Goal: Information Seeking & Learning: Understand process/instructions

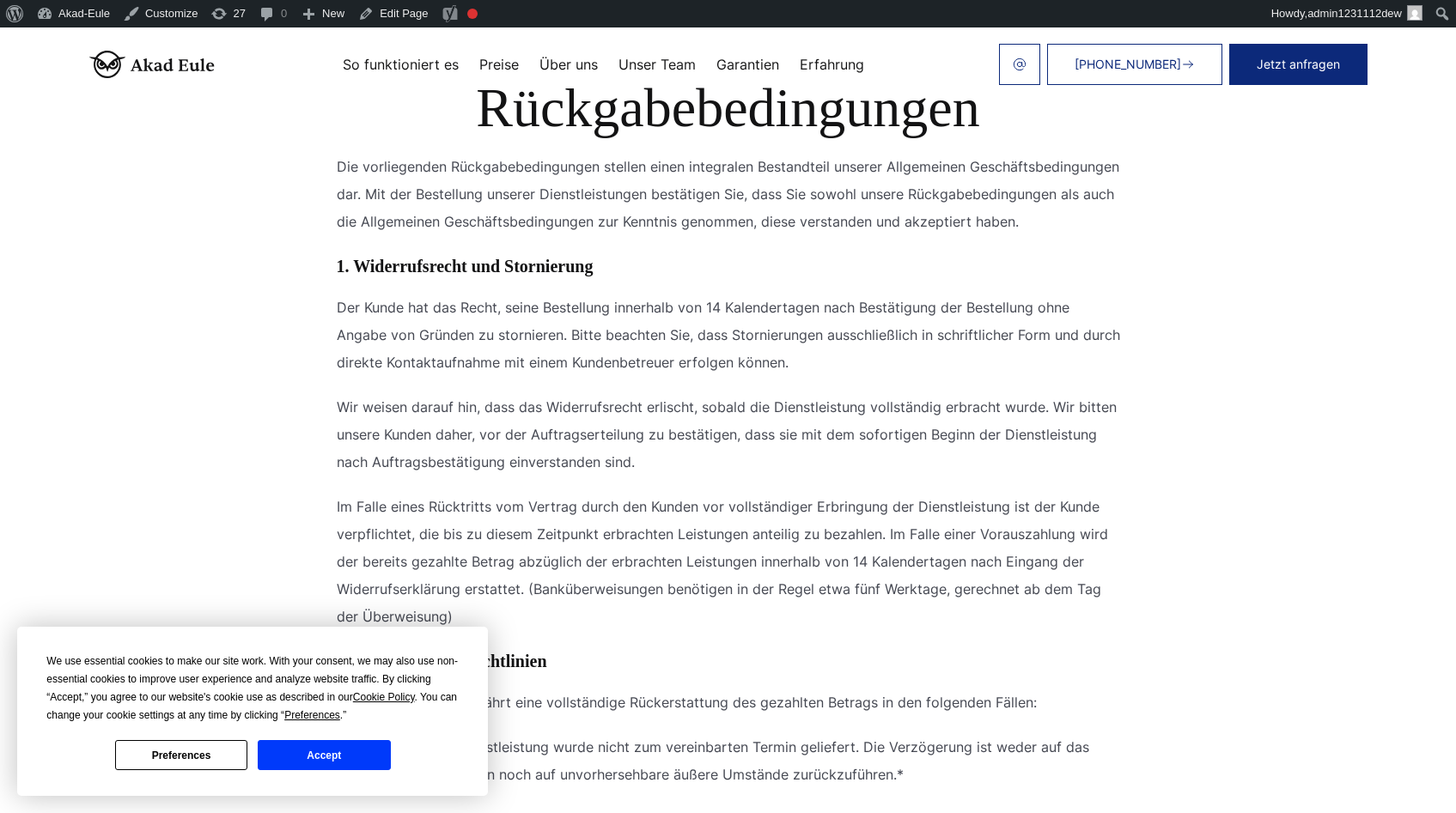
scroll to position [123, 0]
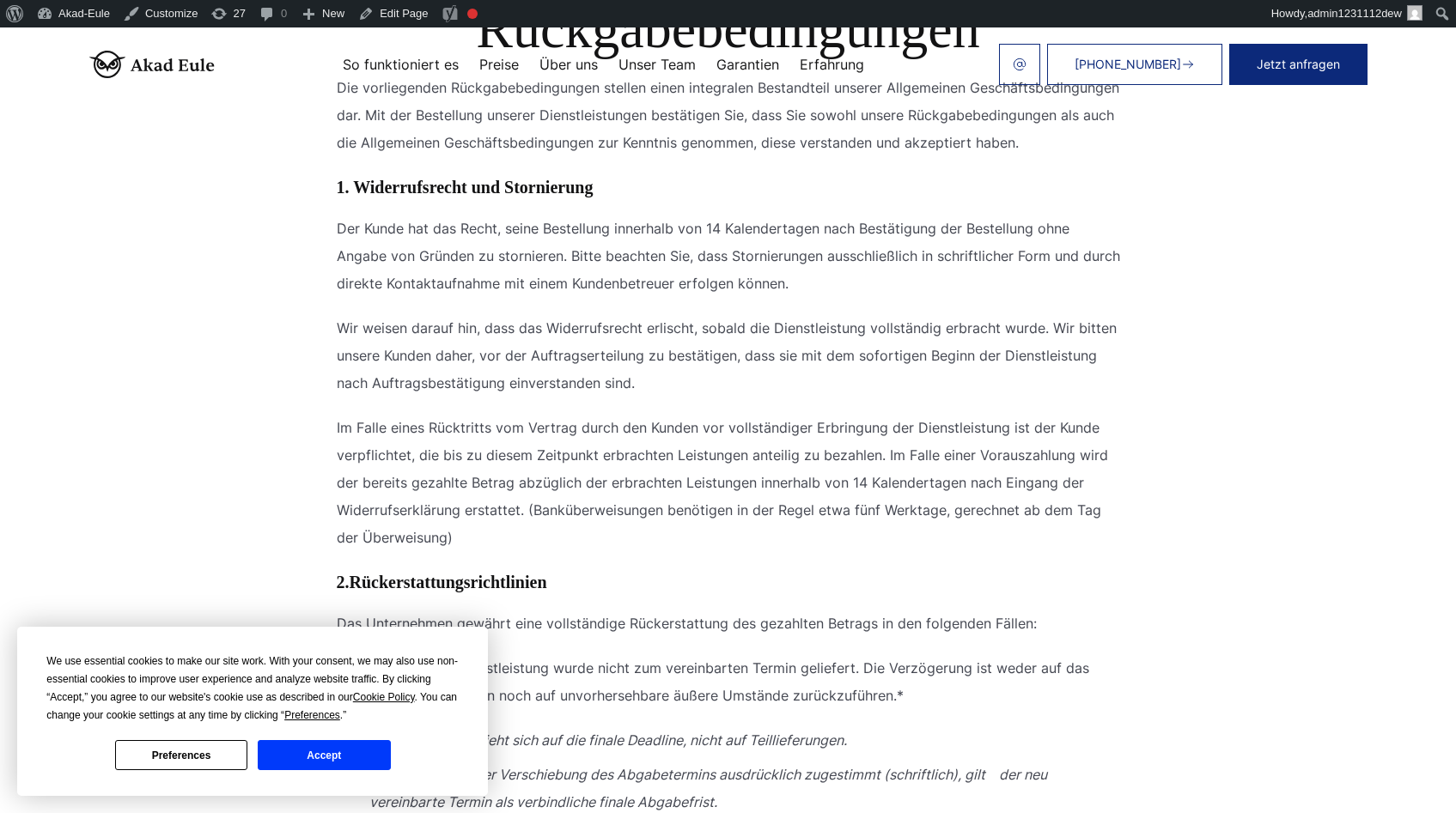
click at [337, 744] on button "Accept" at bounding box center [324, 755] width 133 height 30
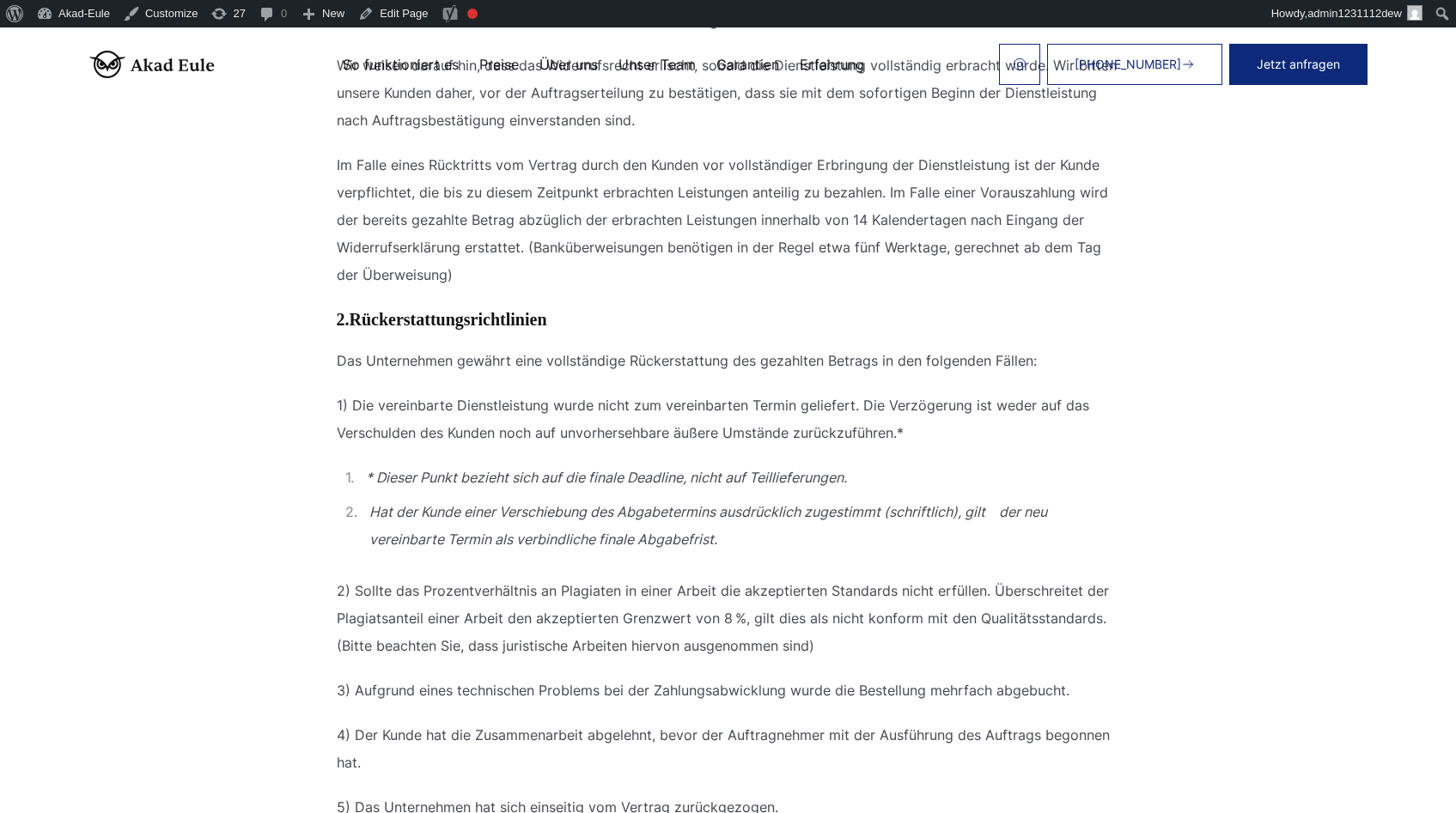
scroll to position [389, 0]
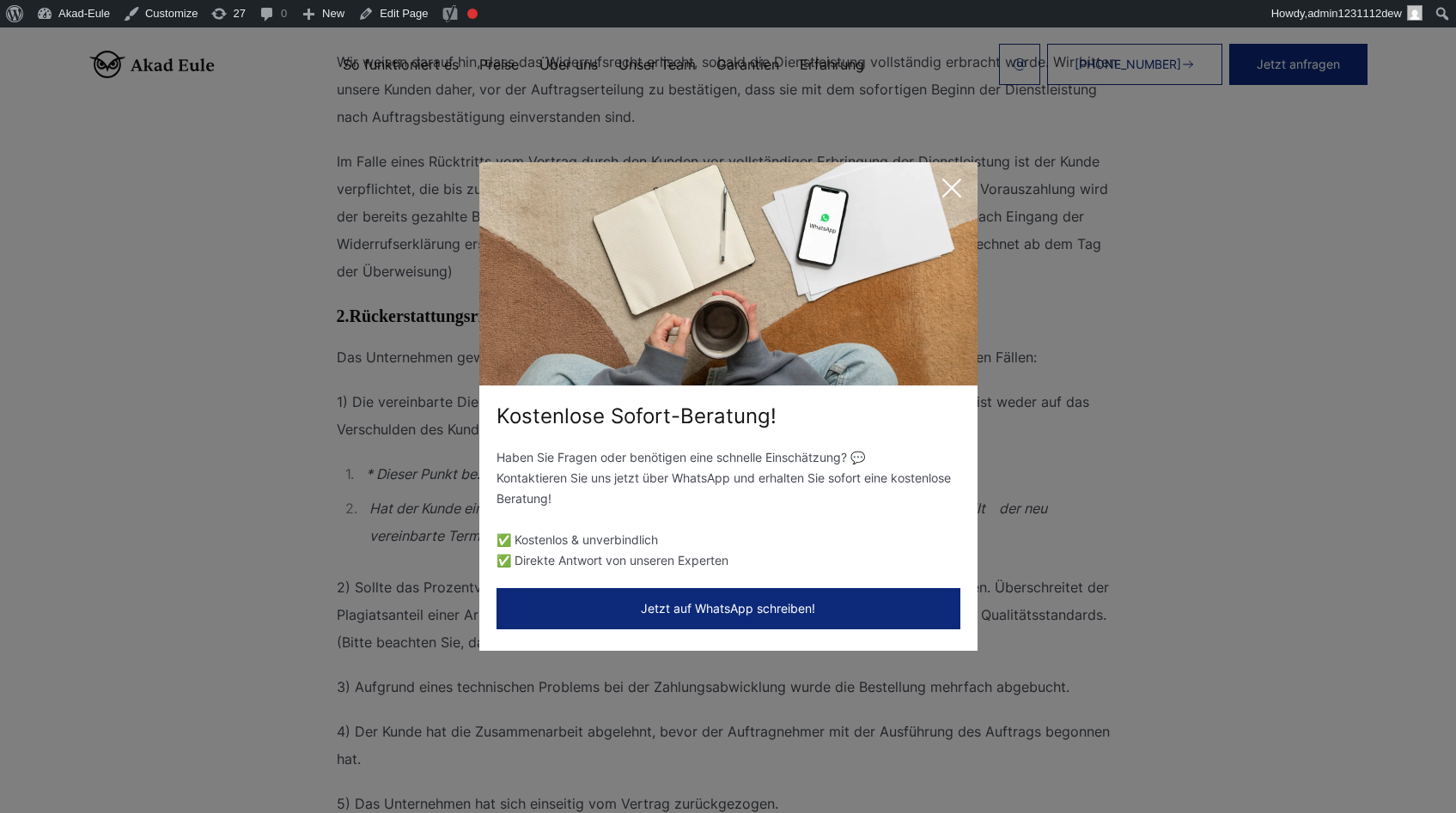
click at [962, 176] on icon at bounding box center [952, 188] width 34 height 34
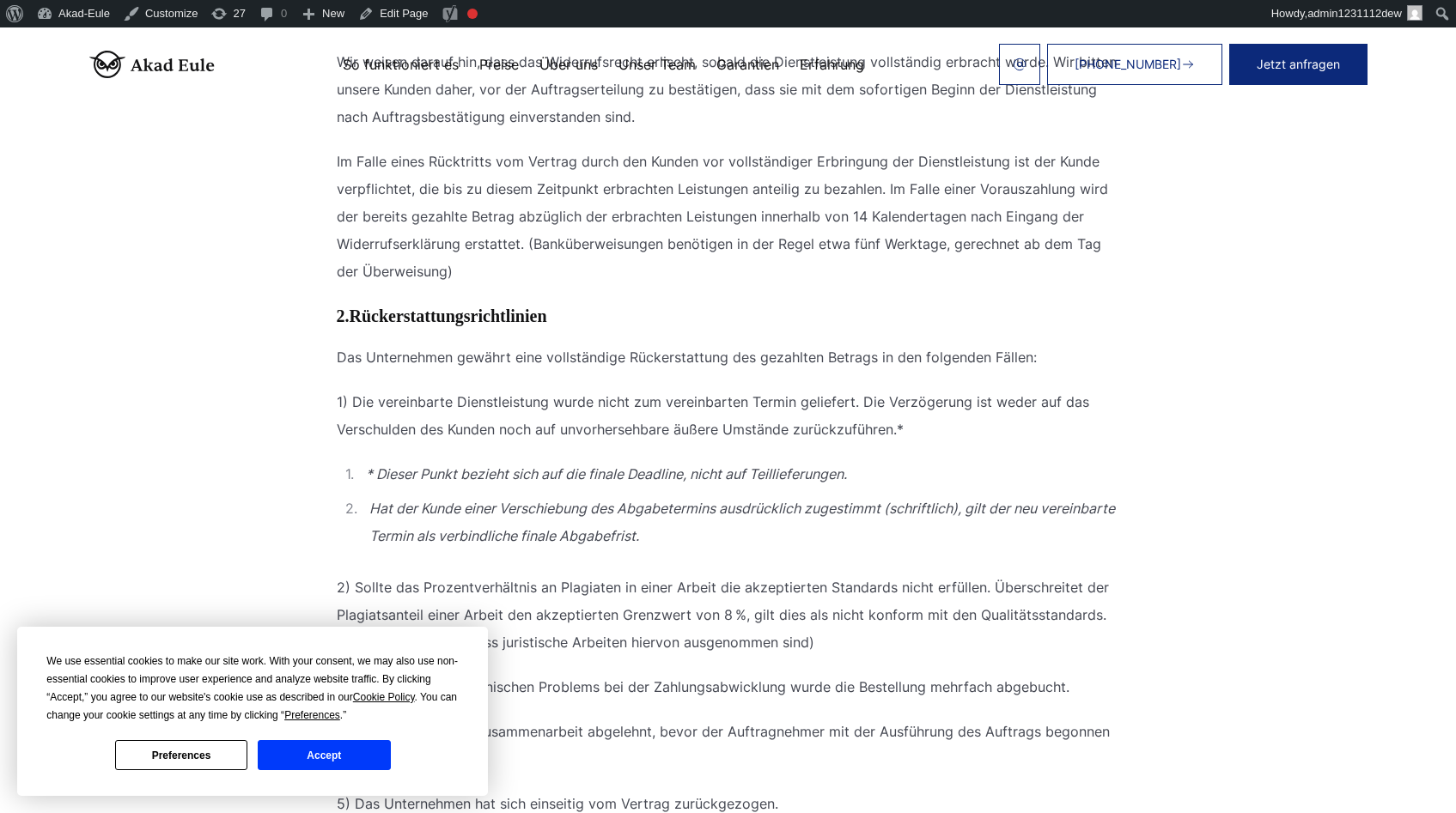
click at [817, 573] on ol "* Dieser Punkt bezieht sich auf die finale Deadline, nicht auf Teillieferungen.…" at bounding box center [728, 517] width 783 height 114
click at [317, 766] on button "Accept" at bounding box center [324, 755] width 133 height 30
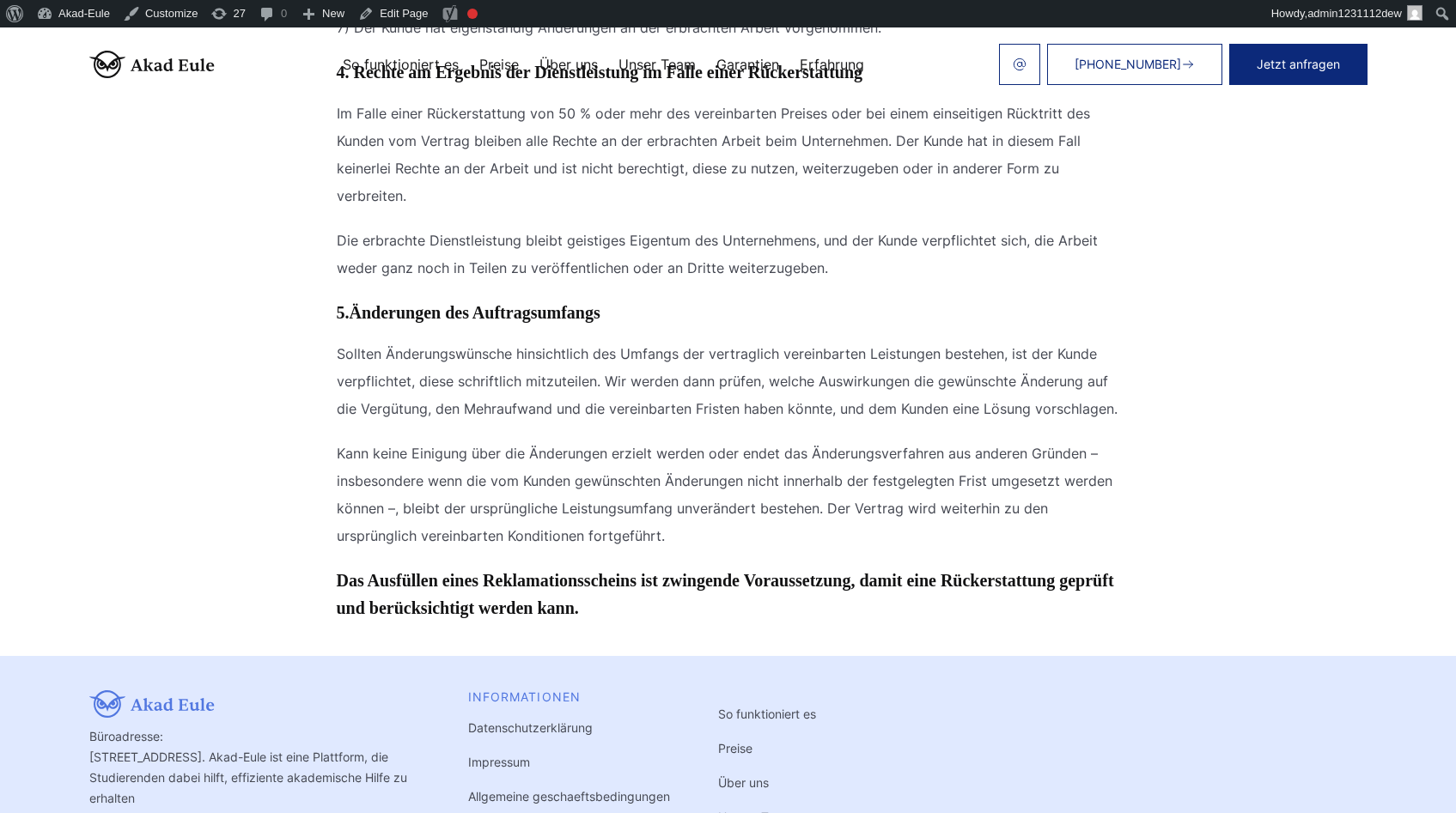
scroll to position [2114, 0]
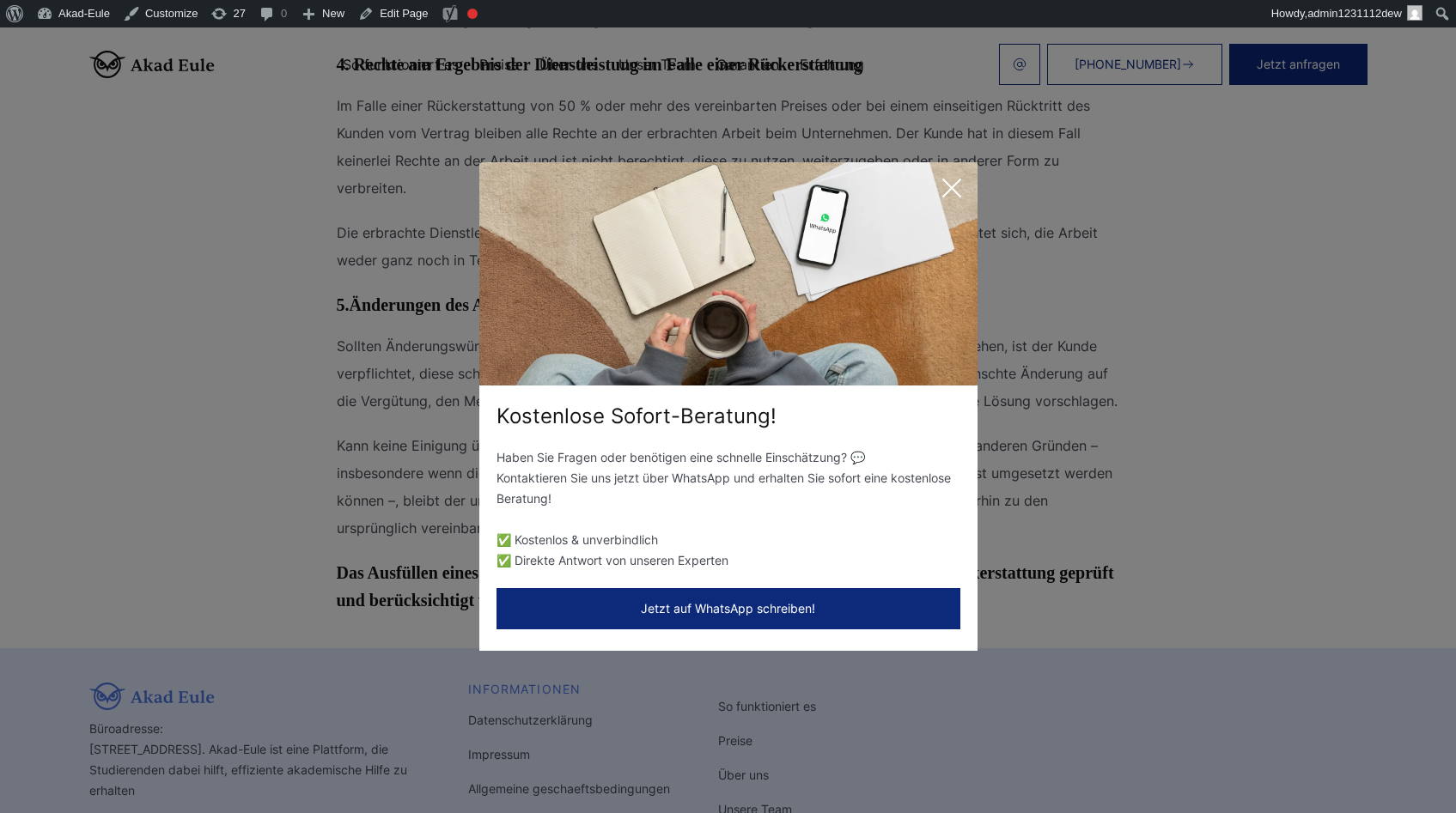
click at [954, 199] on icon at bounding box center [952, 188] width 34 height 34
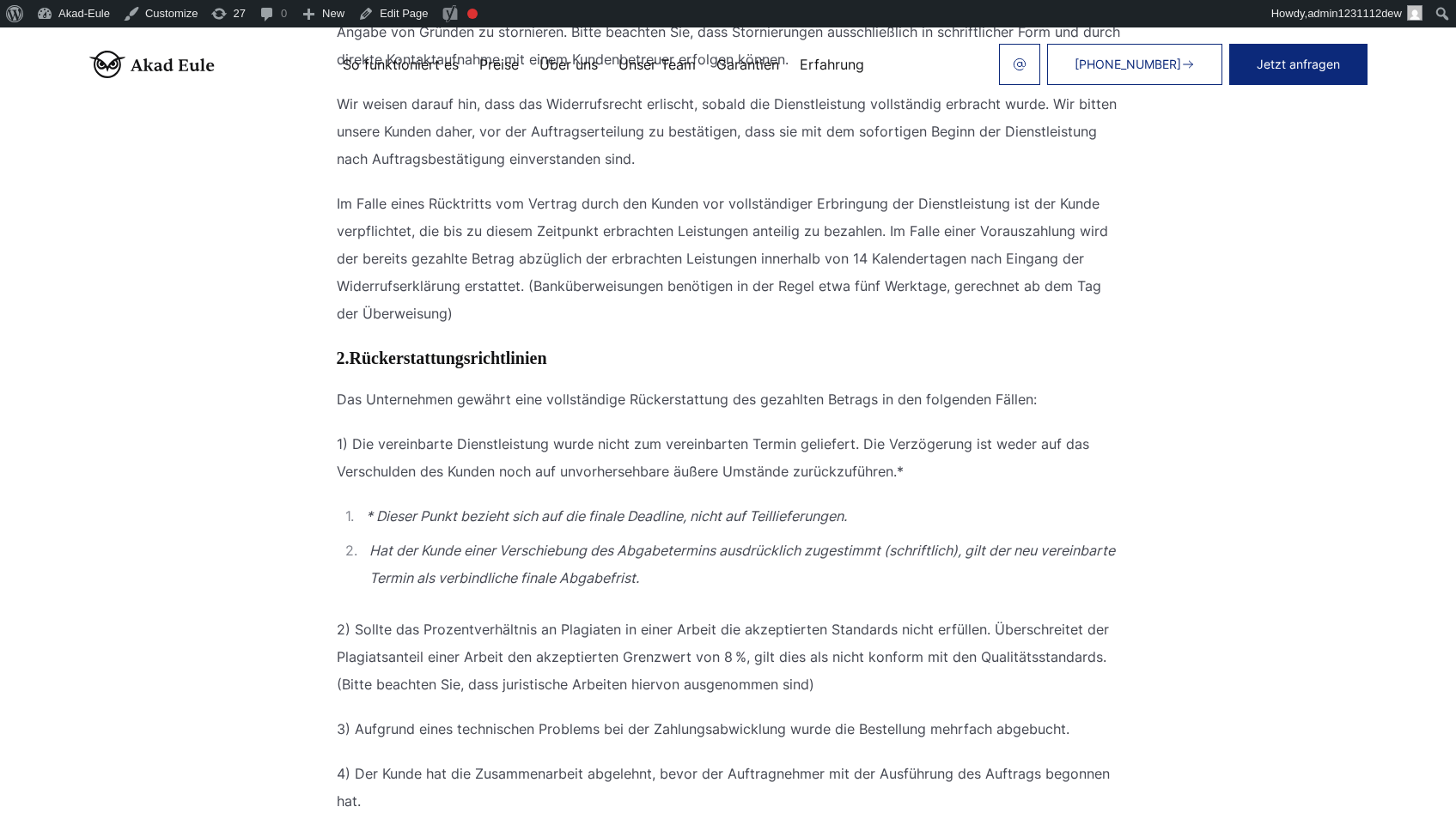
scroll to position [0, 0]
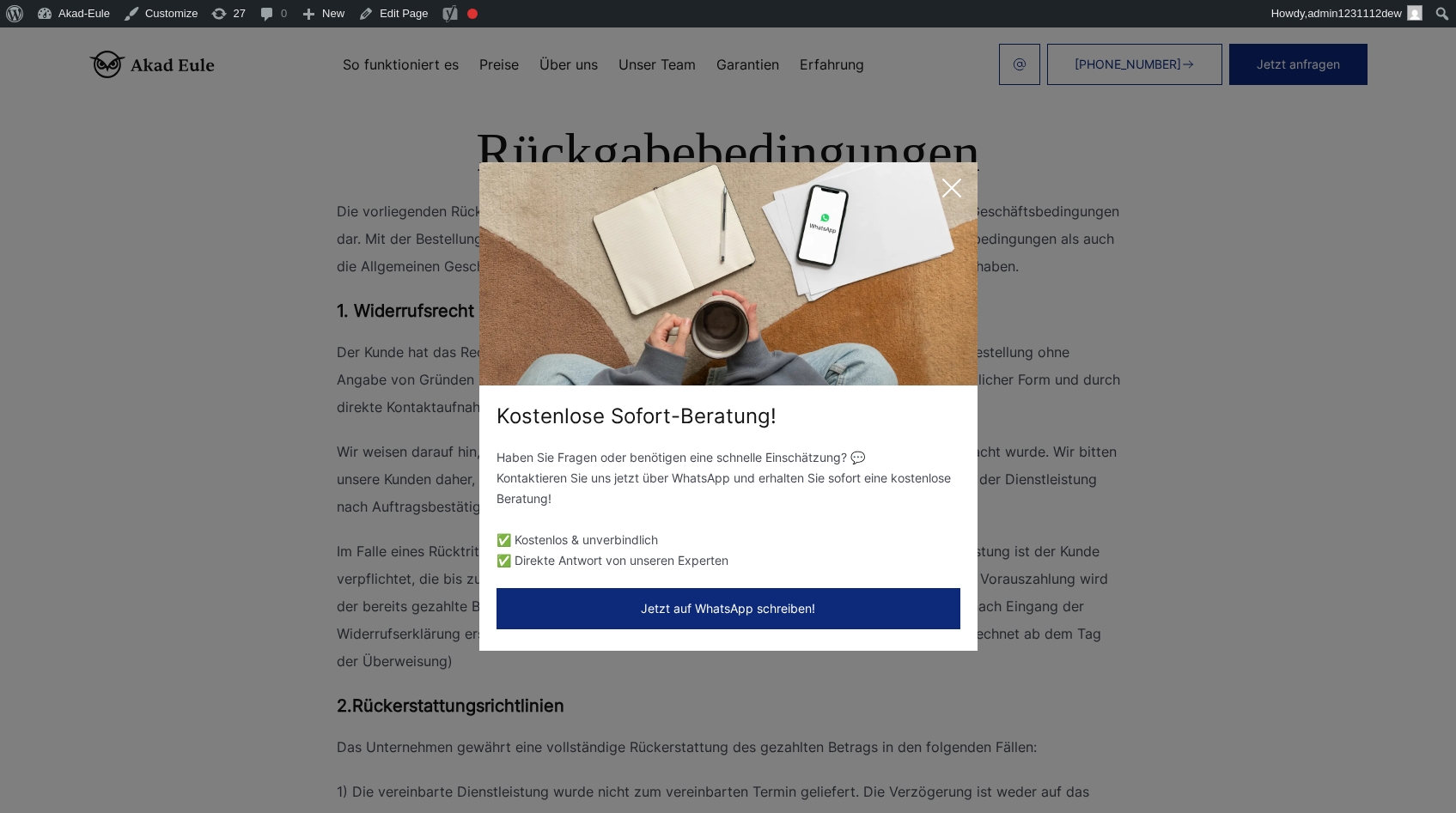
click at [957, 183] on icon at bounding box center [952, 188] width 34 height 34
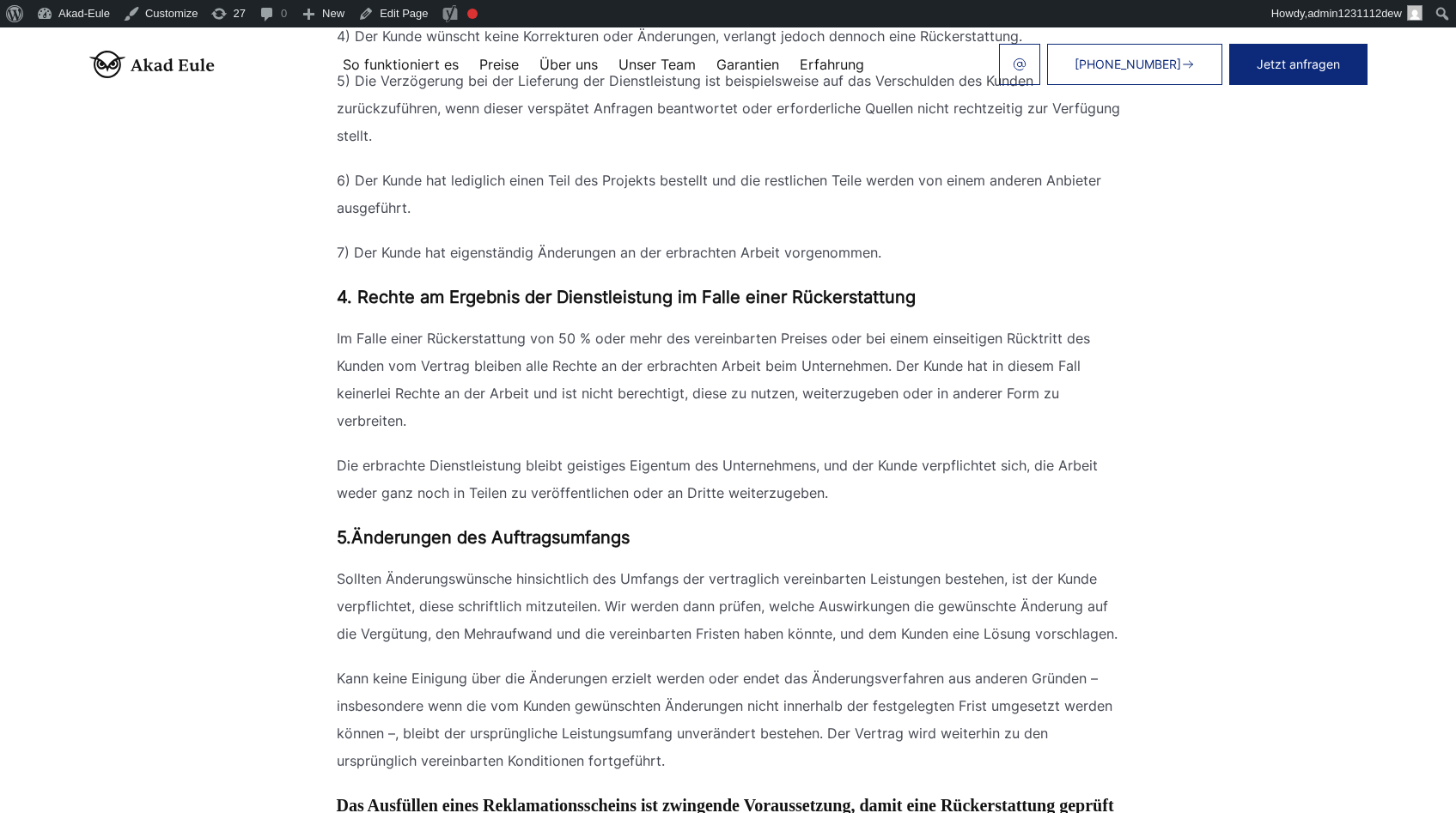
scroll to position [2258, 0]
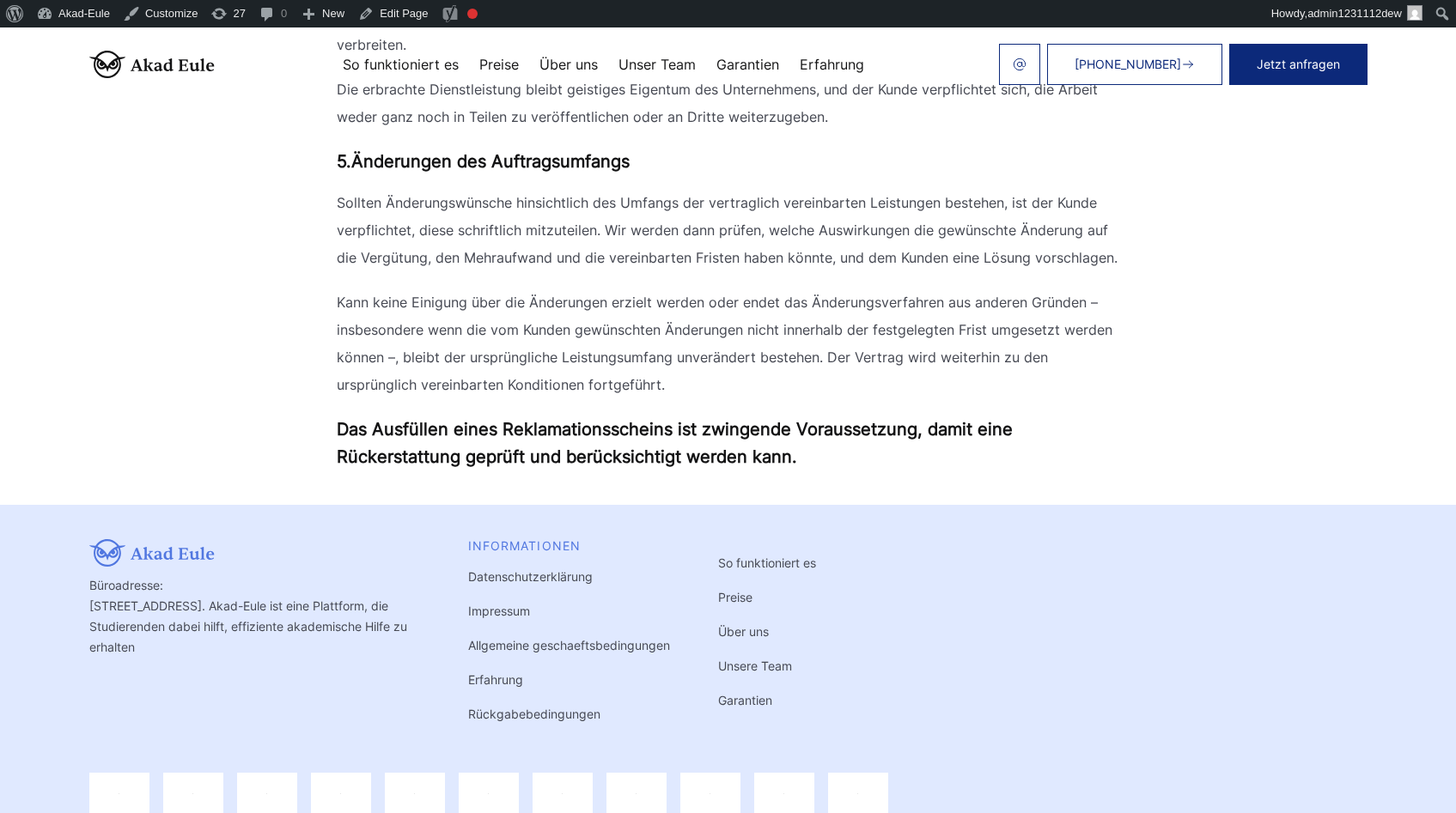
scroll to position [2383, 0]
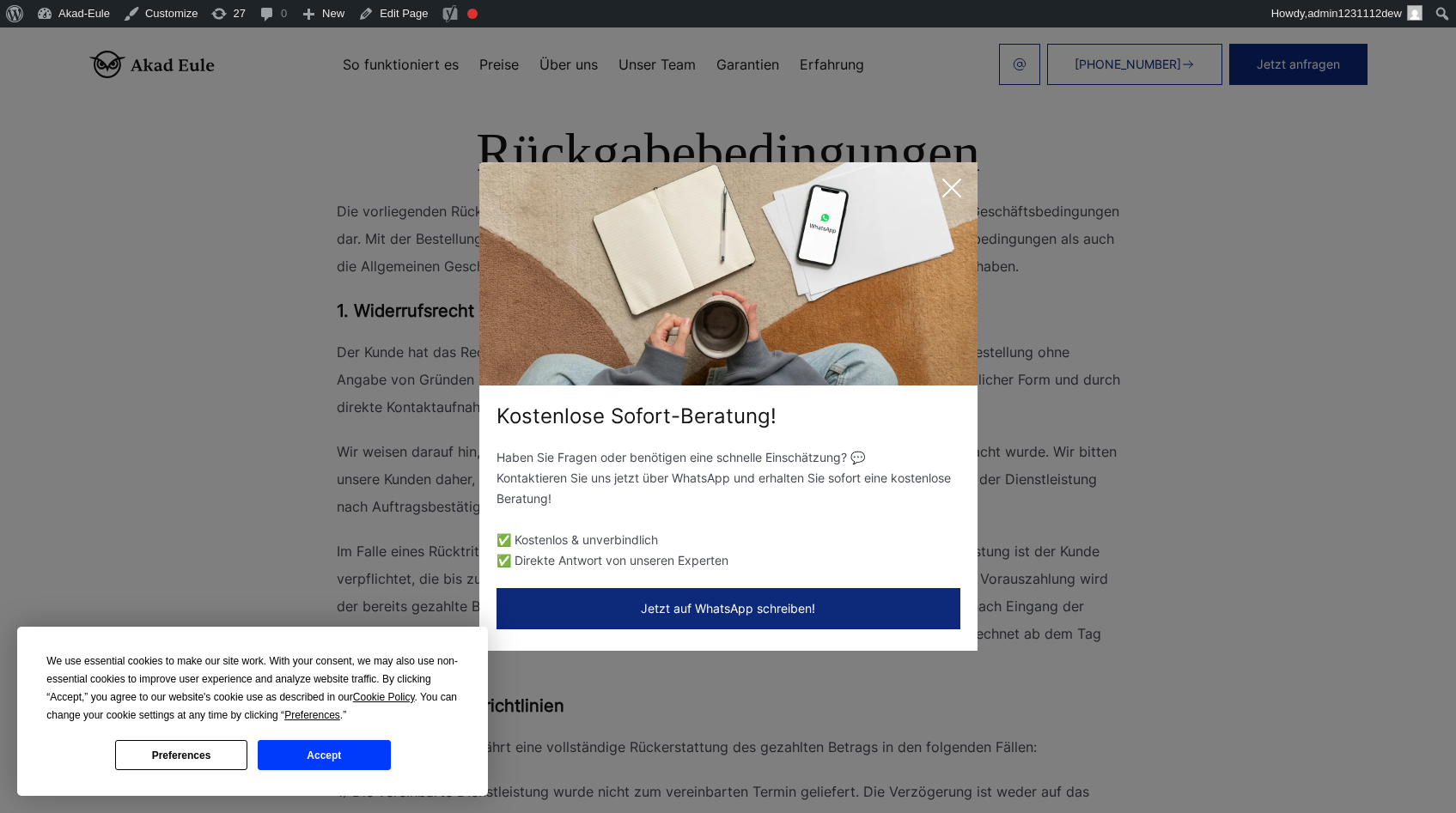
click at [950, 196] on icon at bounding box center [952, 188] width 34 height 34
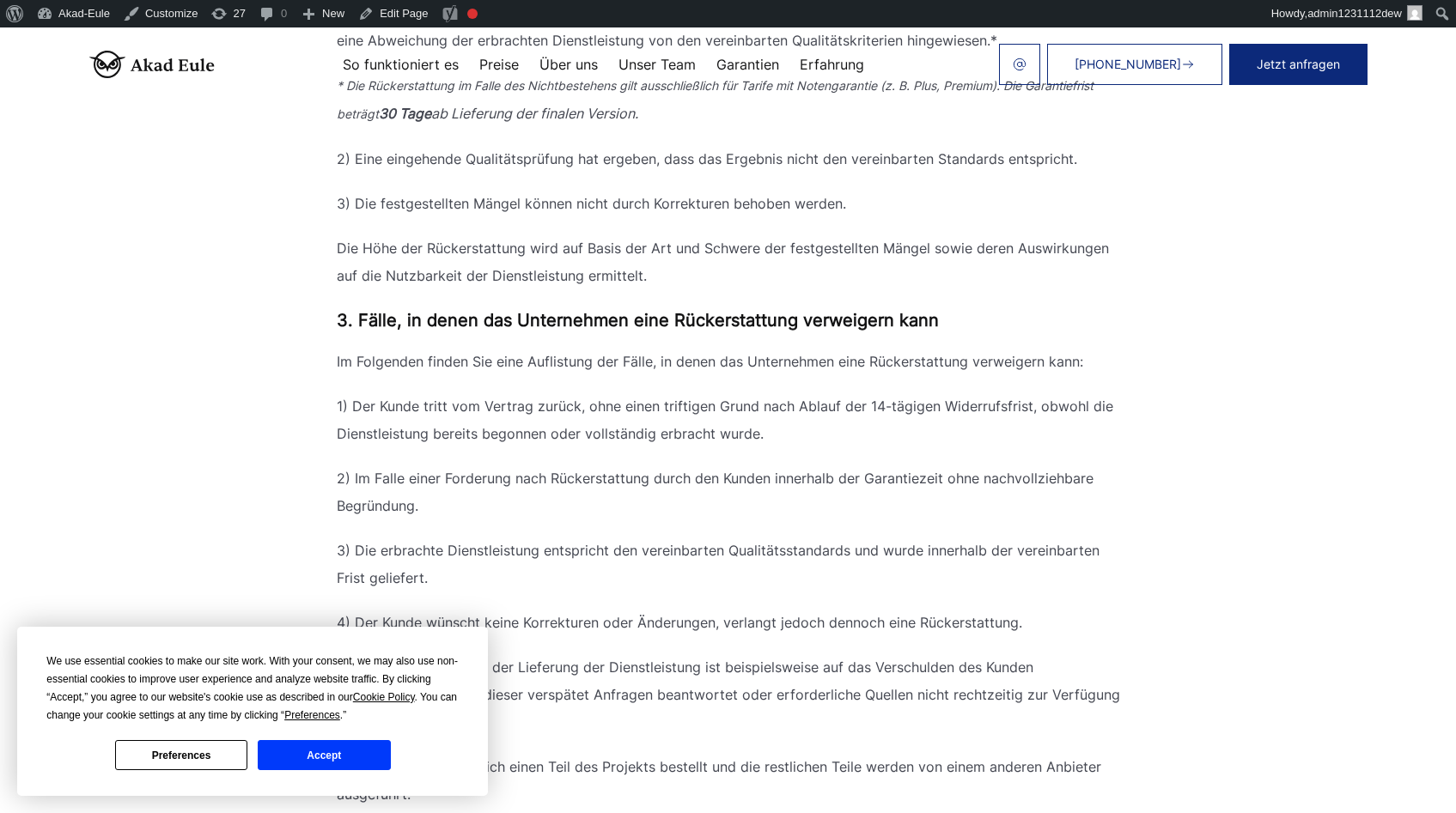
scroll to position [1371, 0]
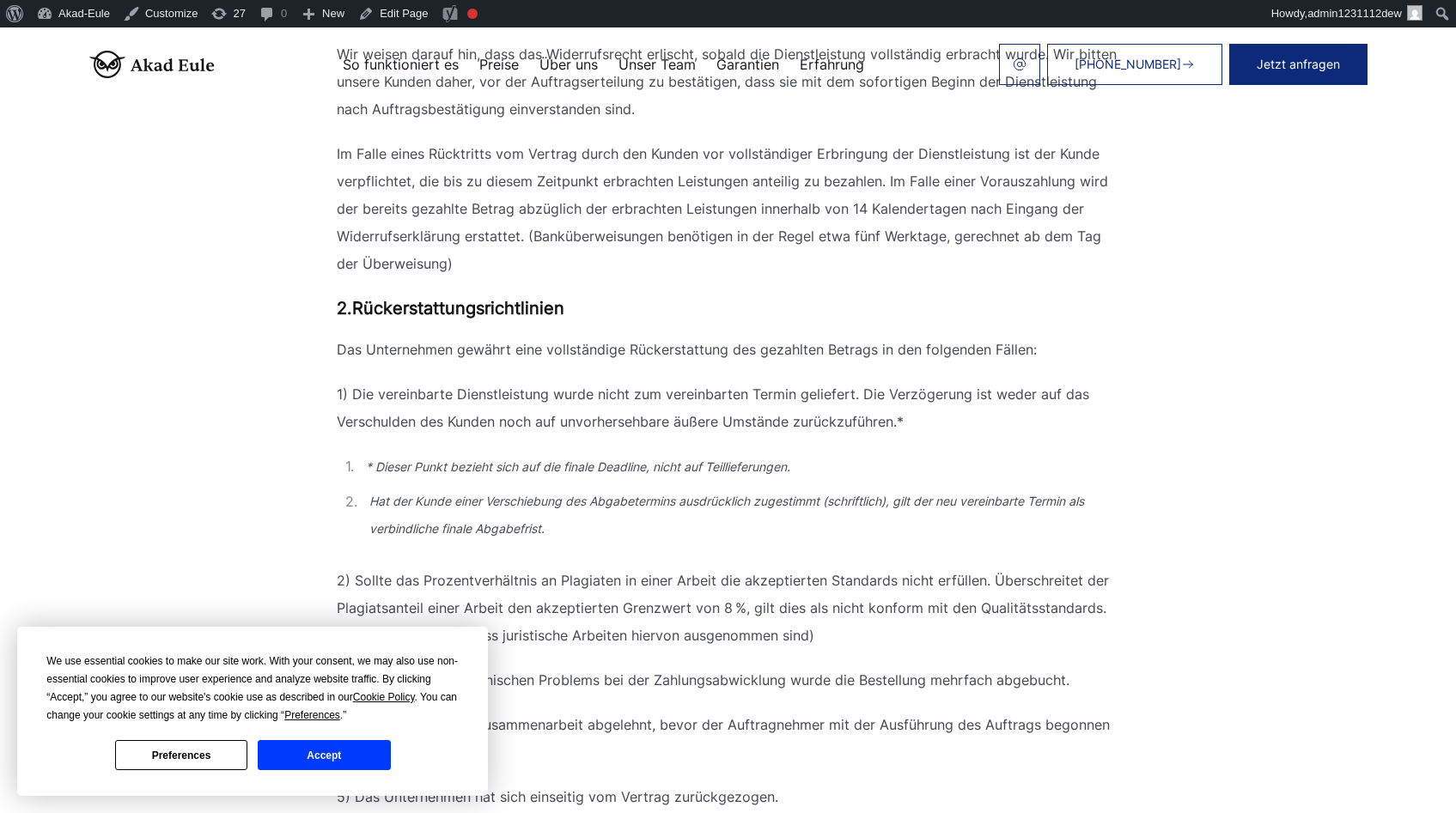
scroll to position [416, 0]
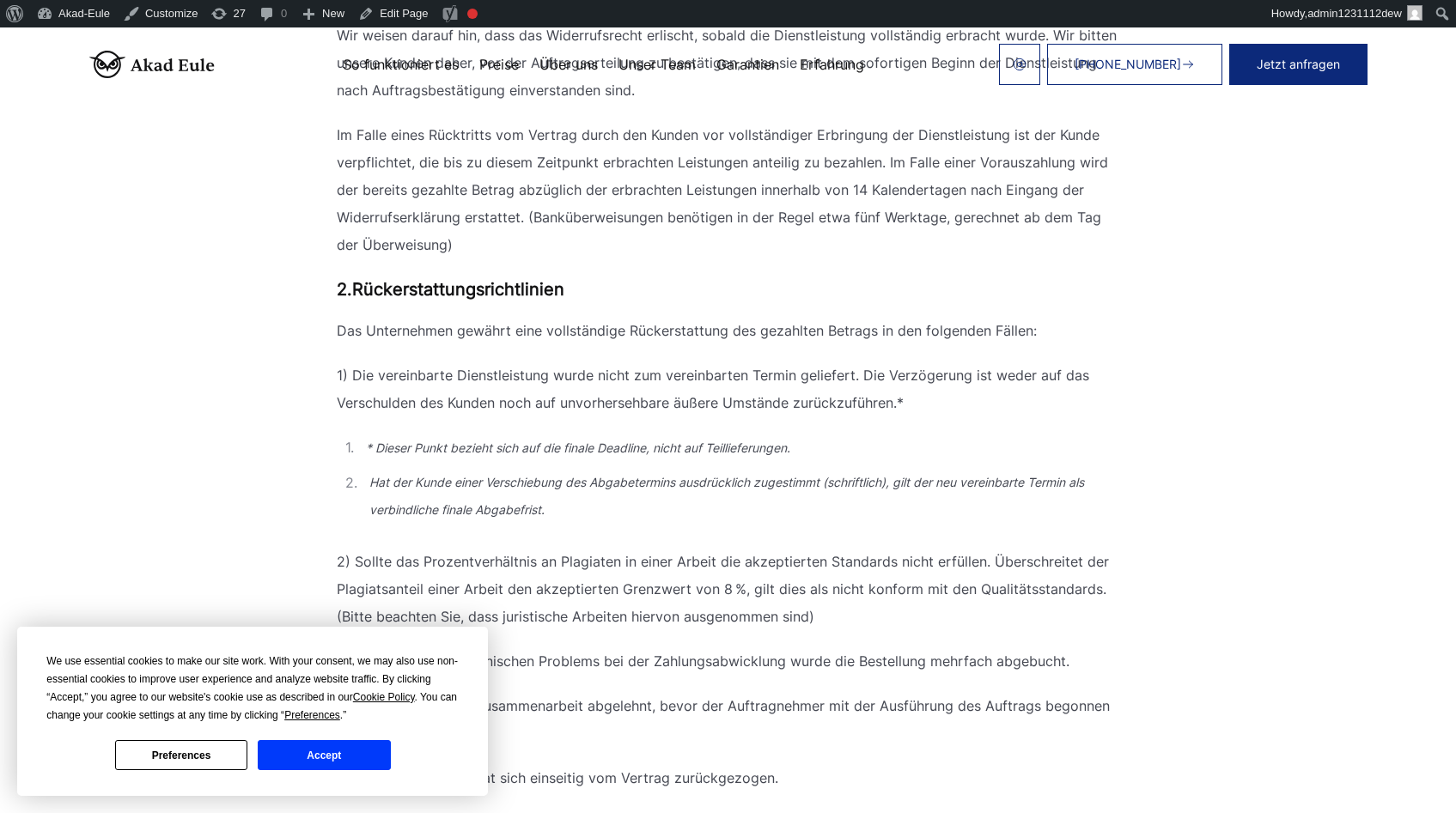
click at [310, 754] on button "Accept" at bounding box center [324, 755] width 133 height 30
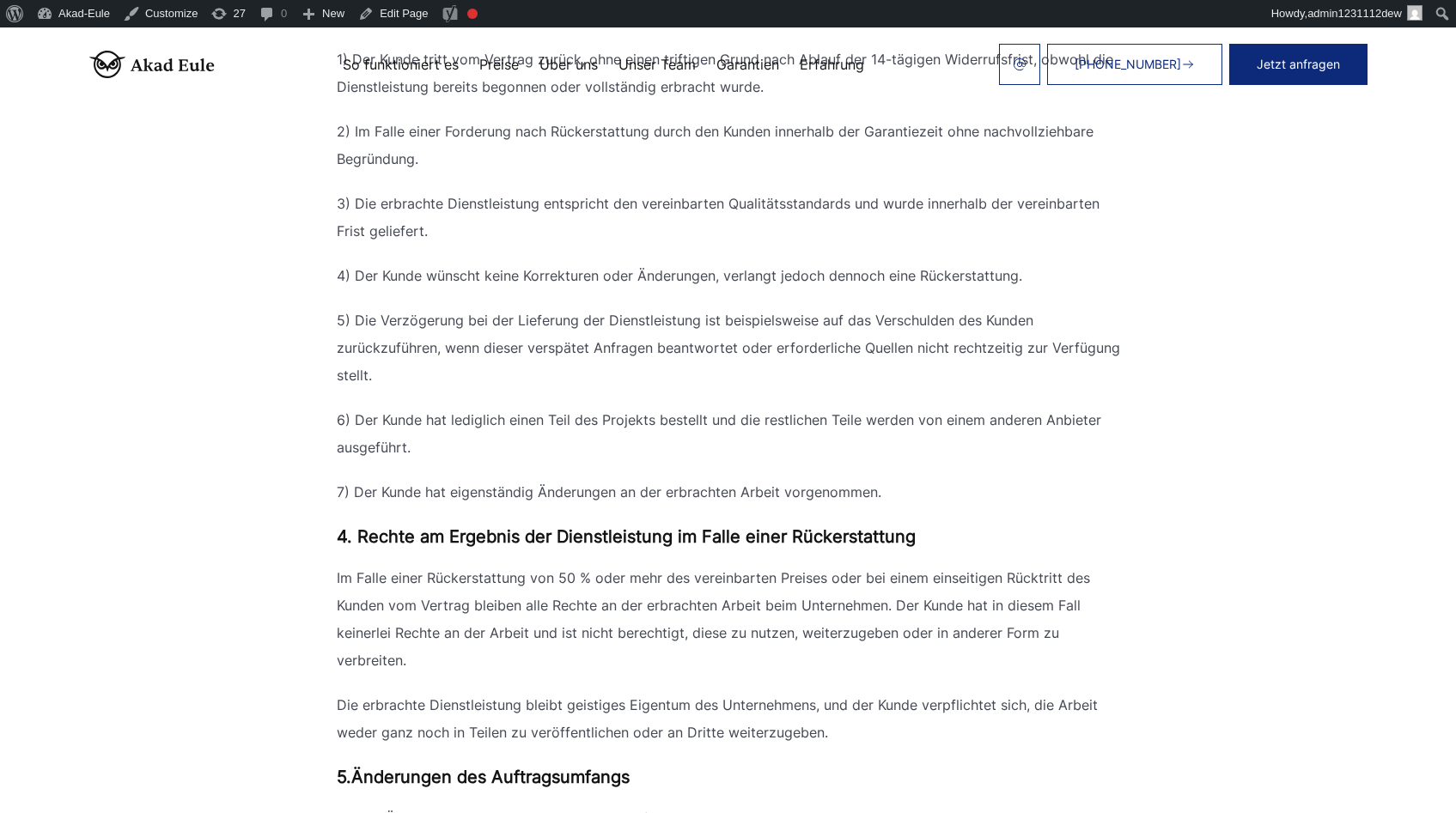
scroll to position [1627, 0]
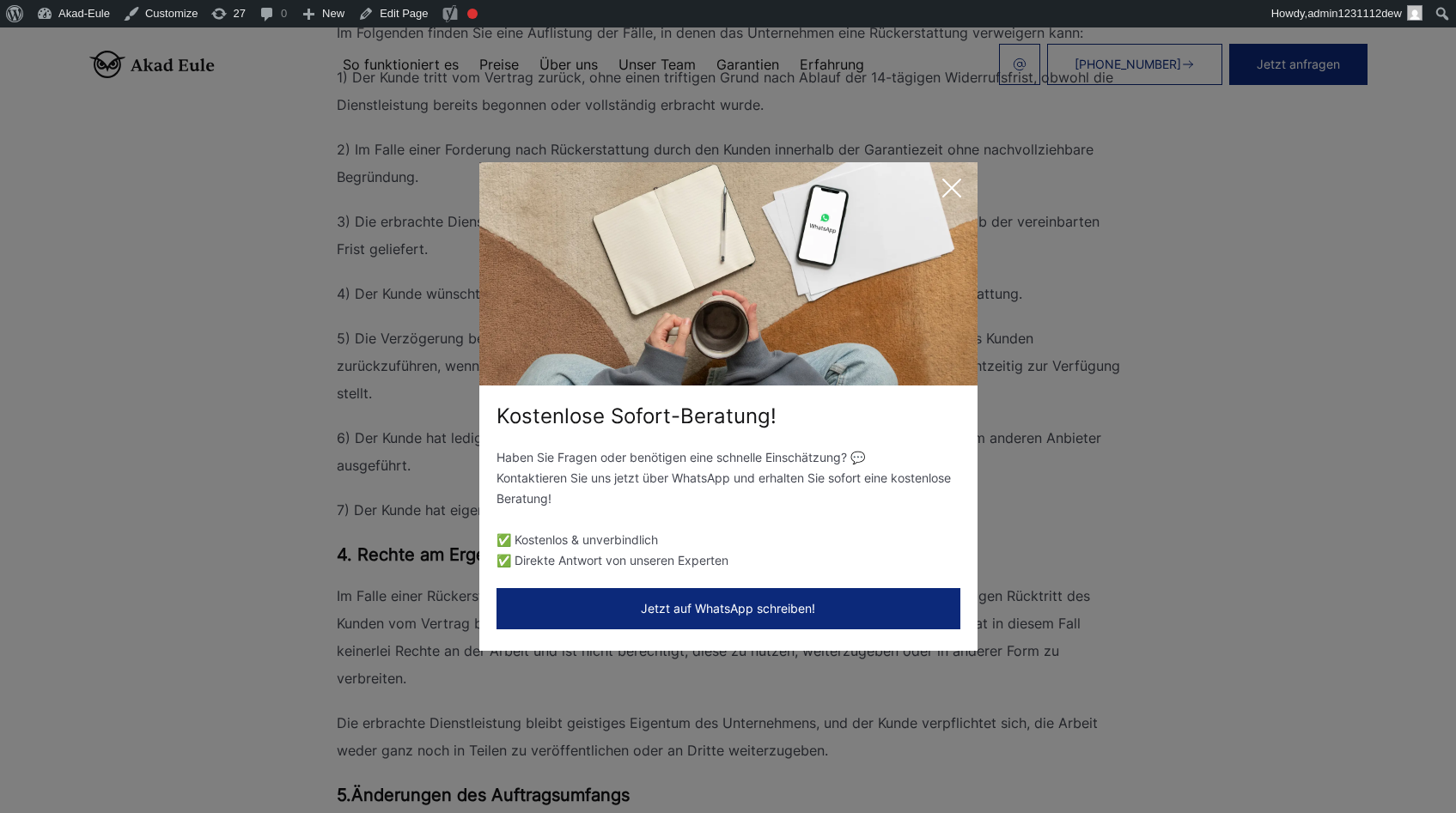
click at [959, 194] on icon at bounding box center [952, 188] width 34 height 34
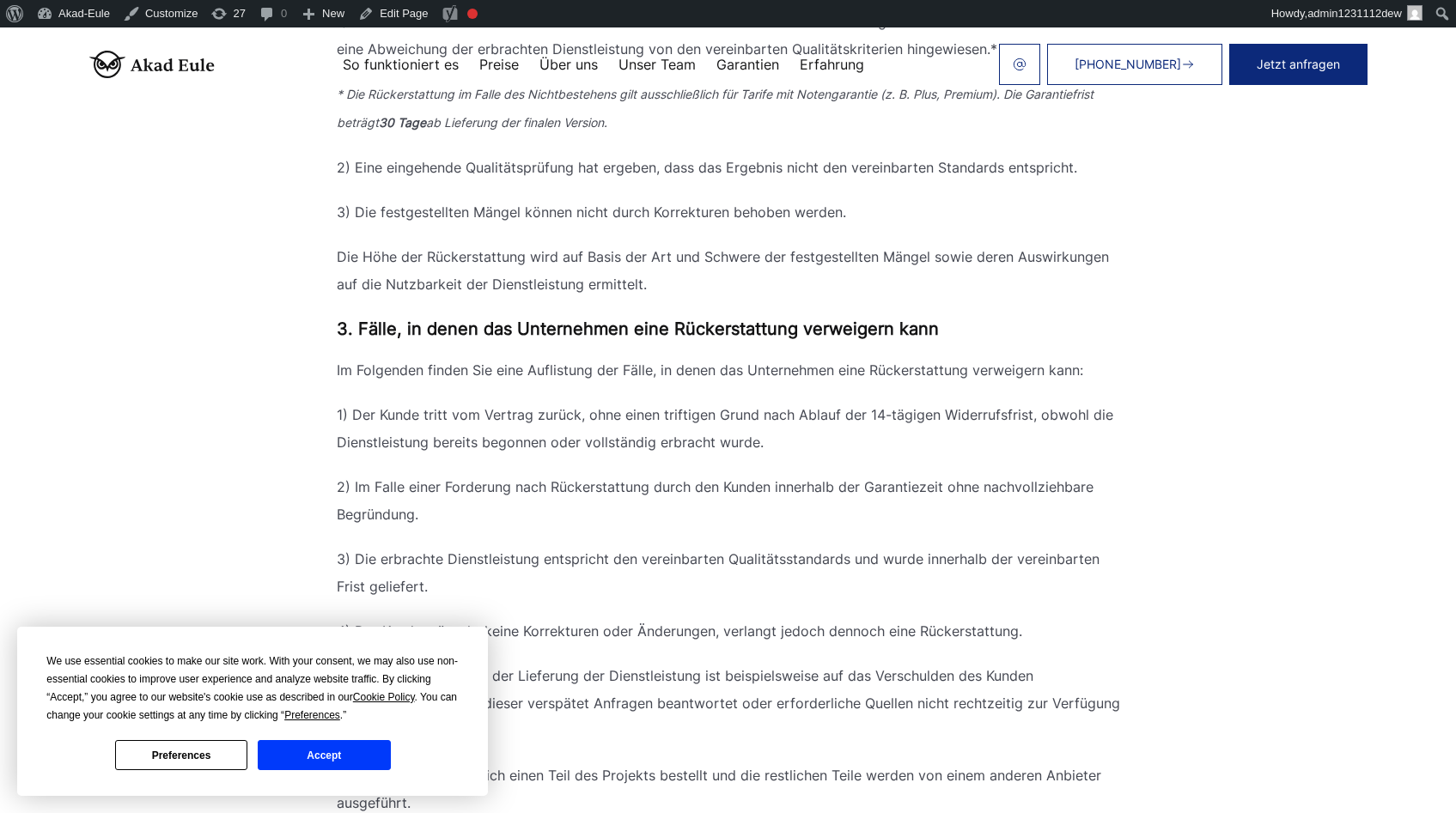
scroll to position [1144, 0]
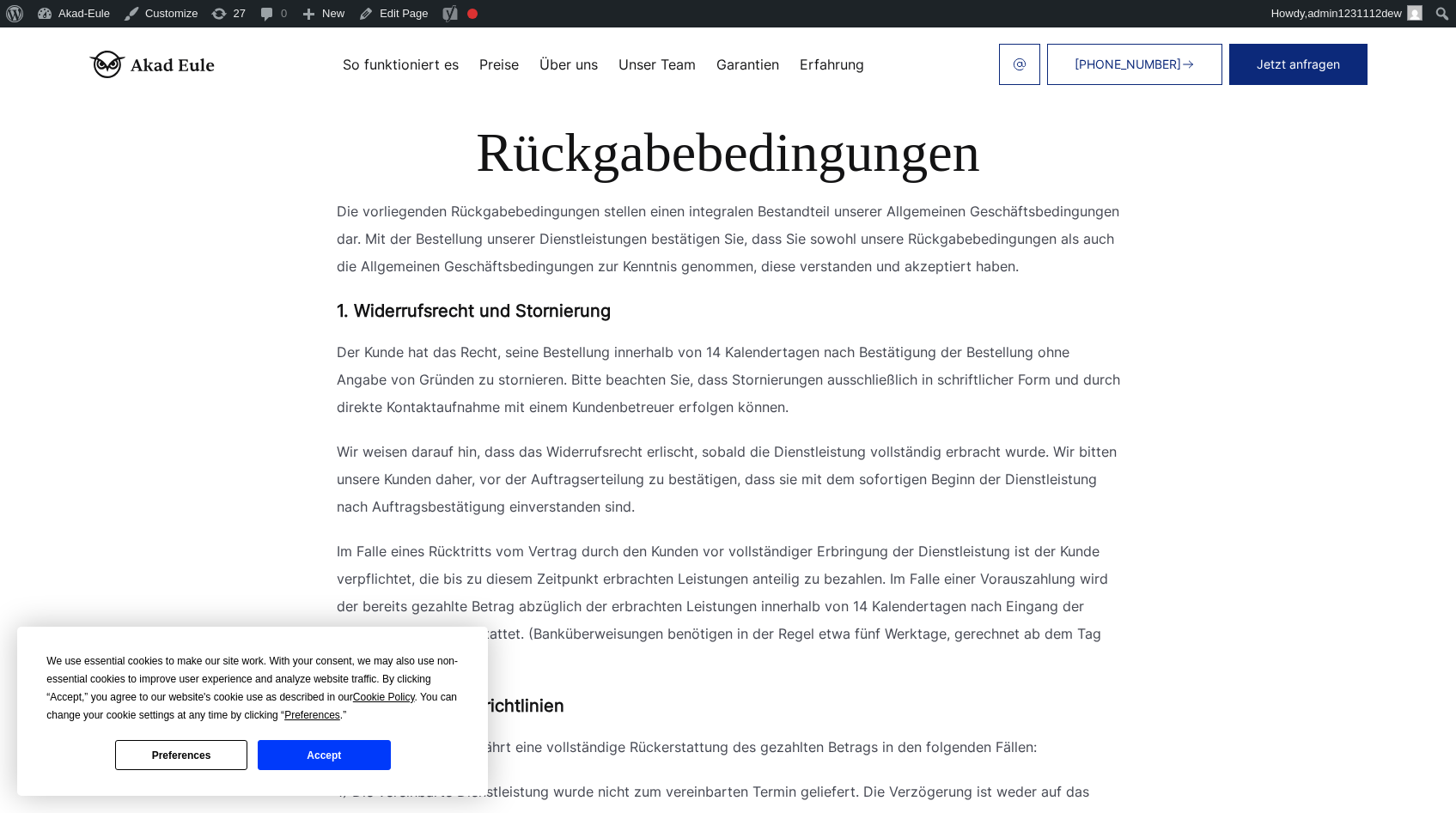
click at [373, 743] on button "Accept" at bounding box center [324, 755] width 133 height 30
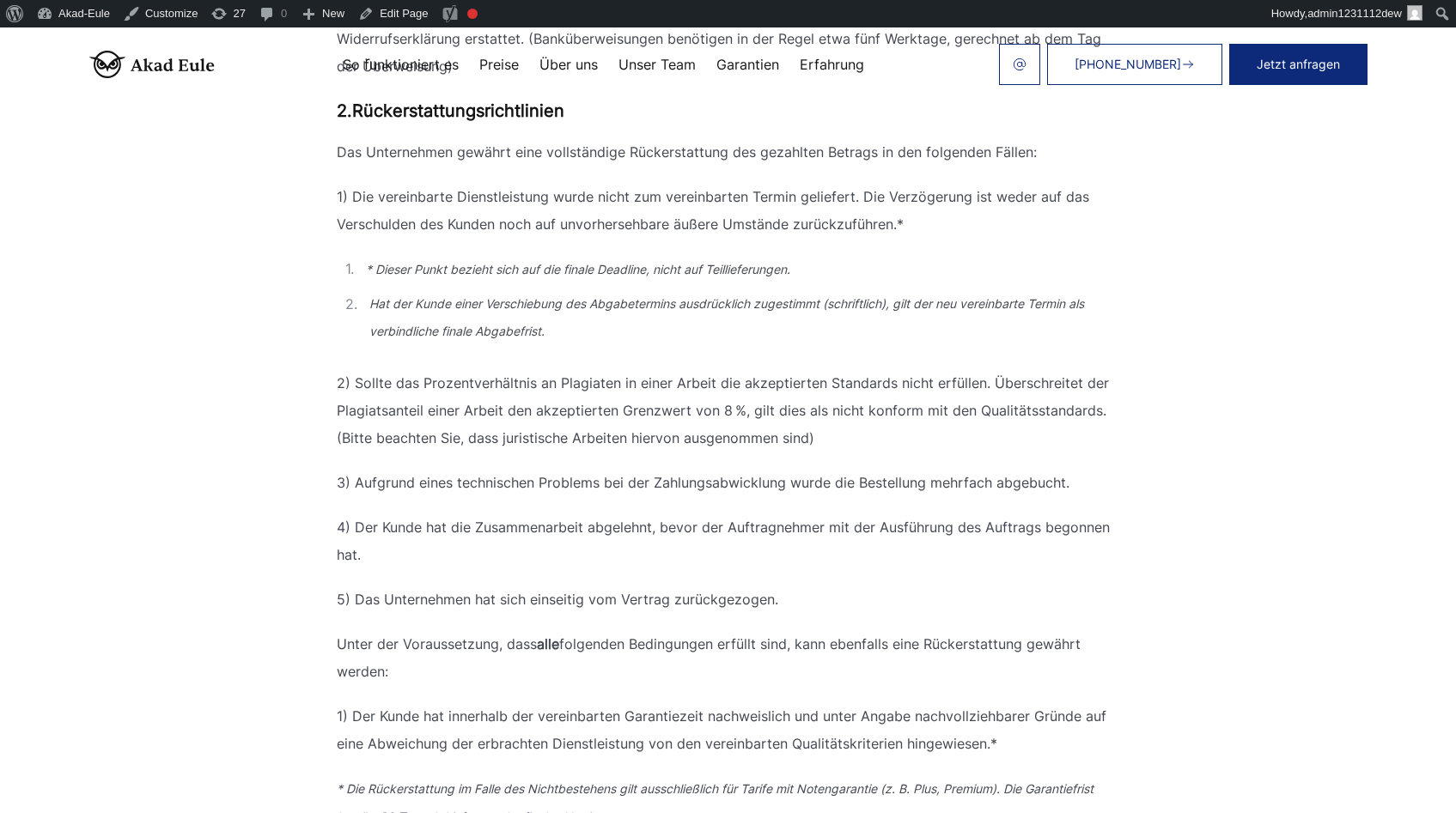
scroll to position [727, 0]
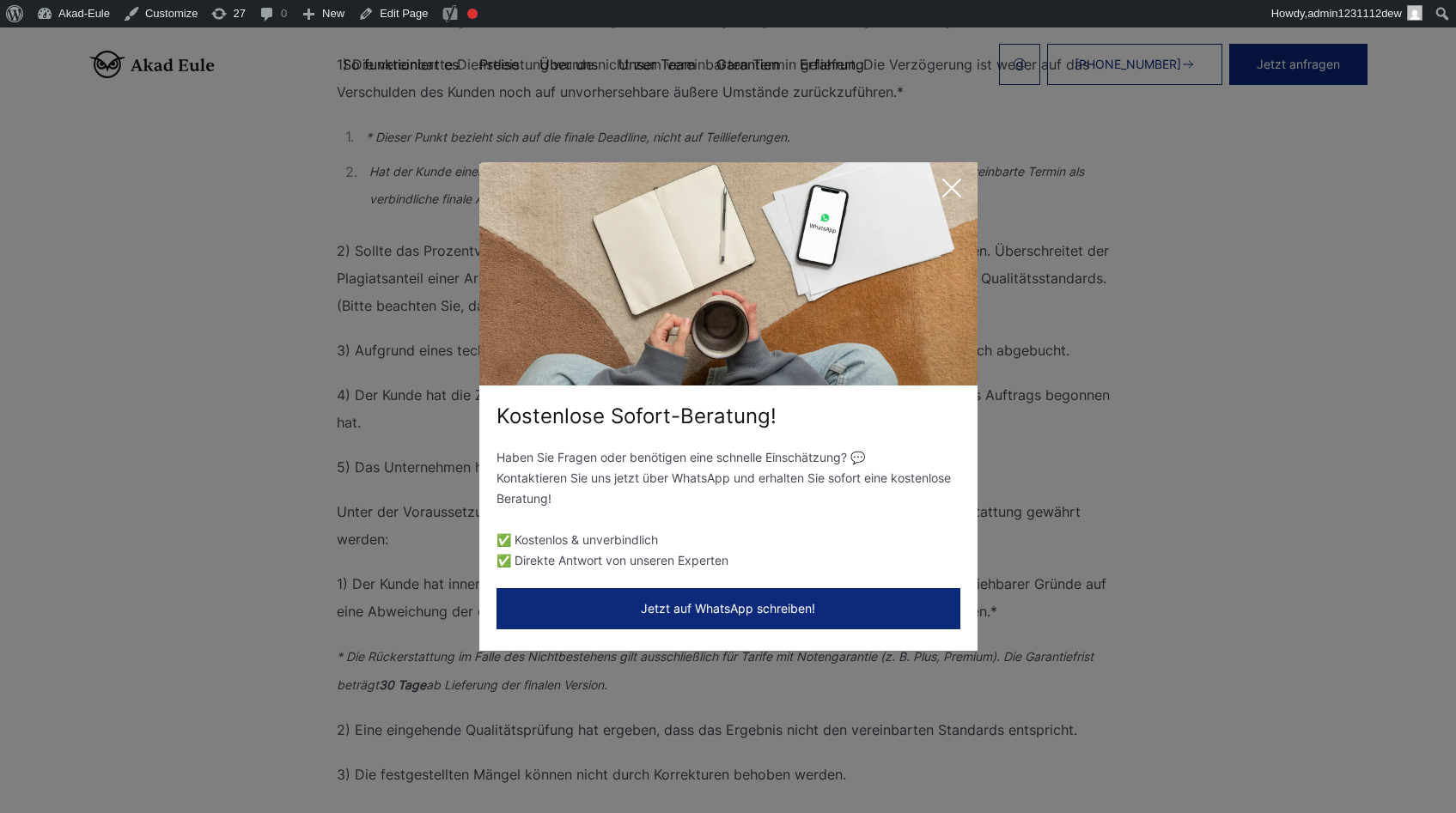
drag, startPoint x: 991, startPoint y: 187, endPoint x: 975, endPoint y: 187, distance: 16.0
click at [988, 187] on div "Kostenlose Sofort-Beratung! Haben Sie Fragen oder benötigen eine schnelle Einsc…" at bounding box center [728, 406] width 1456 height 813
click at [952, 189] on icon at bounding box center [952, 188] width 17 height 17
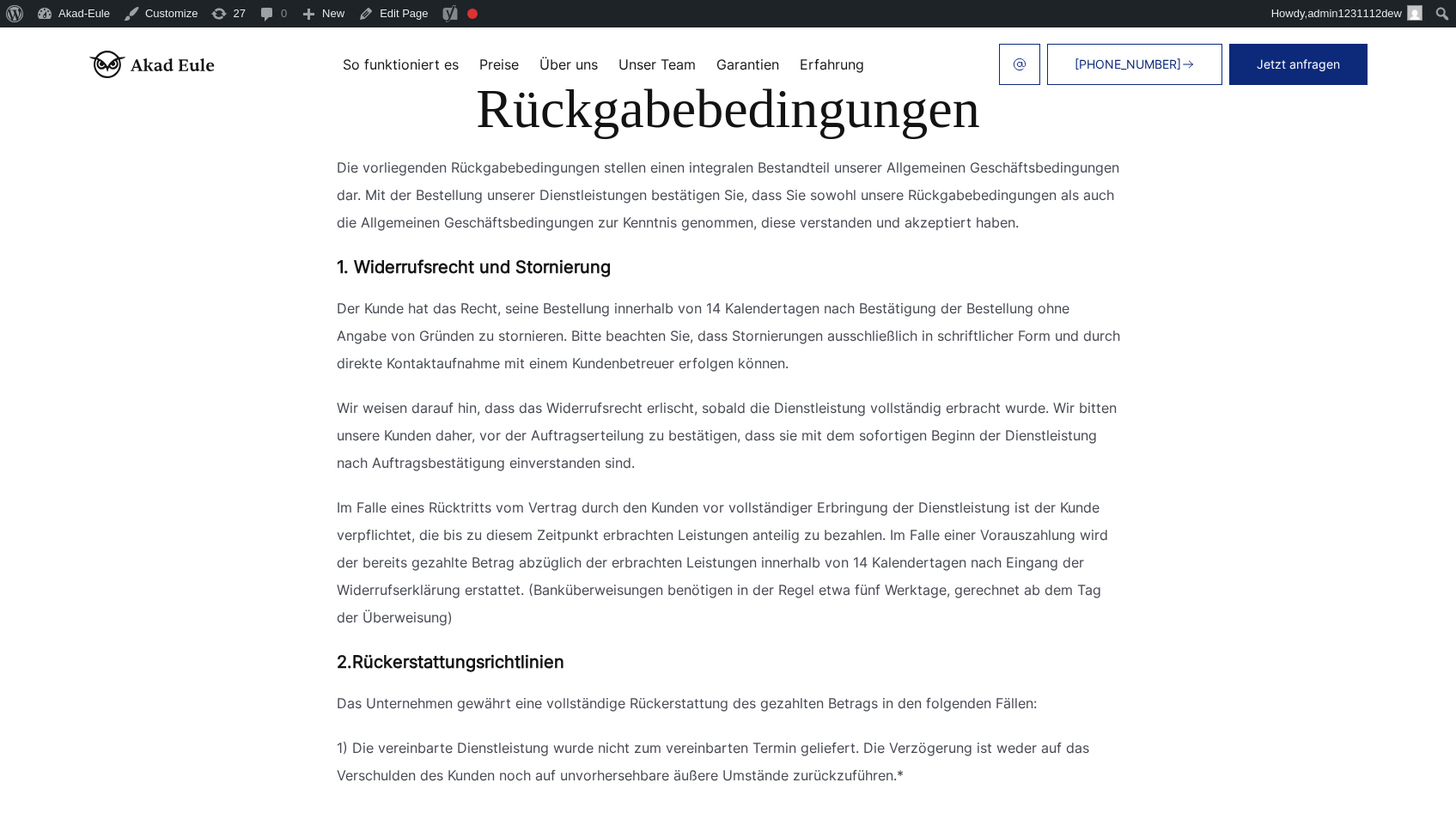
scroll to position [331, 0]
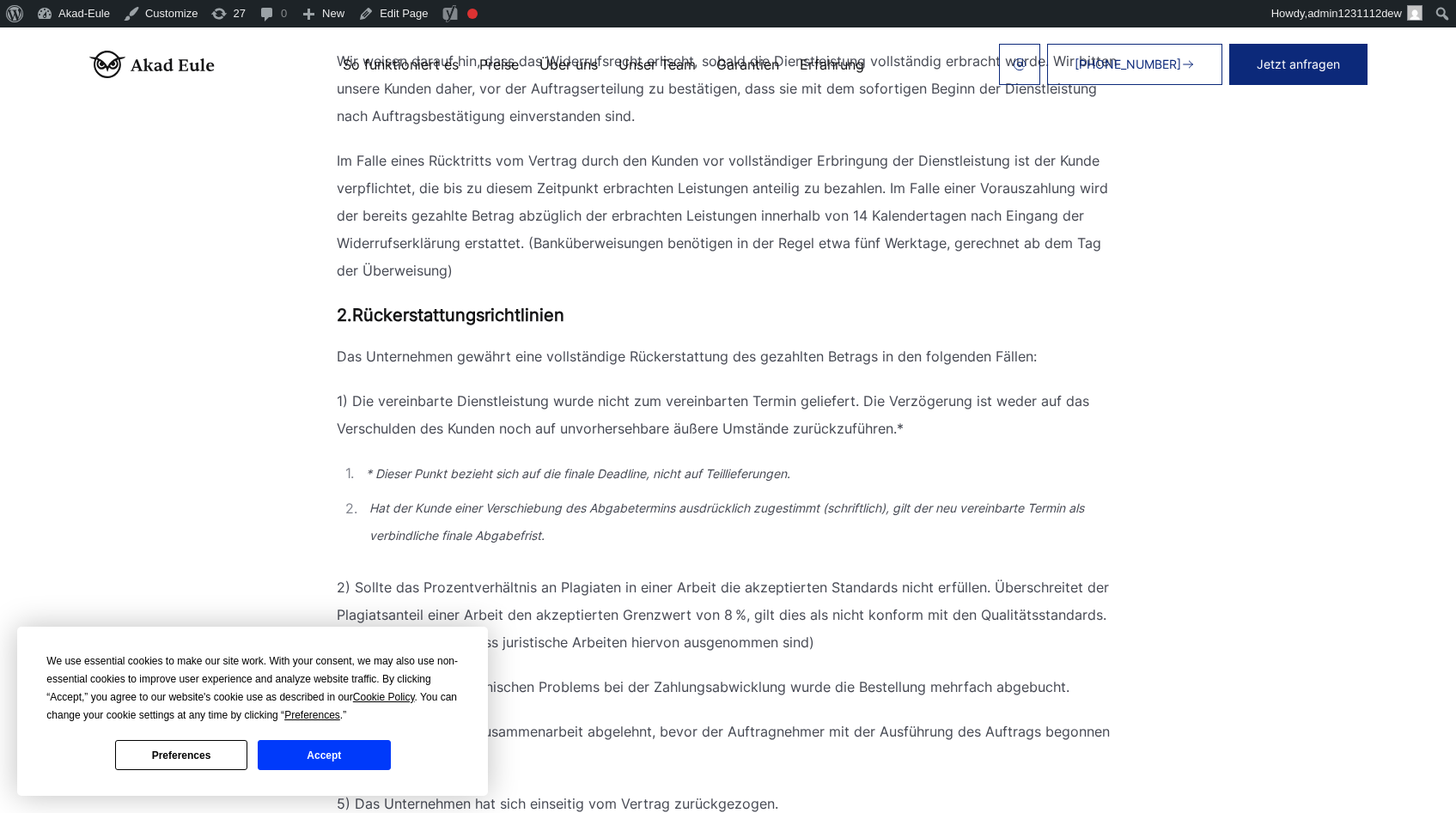
scroll to position [392, 0]
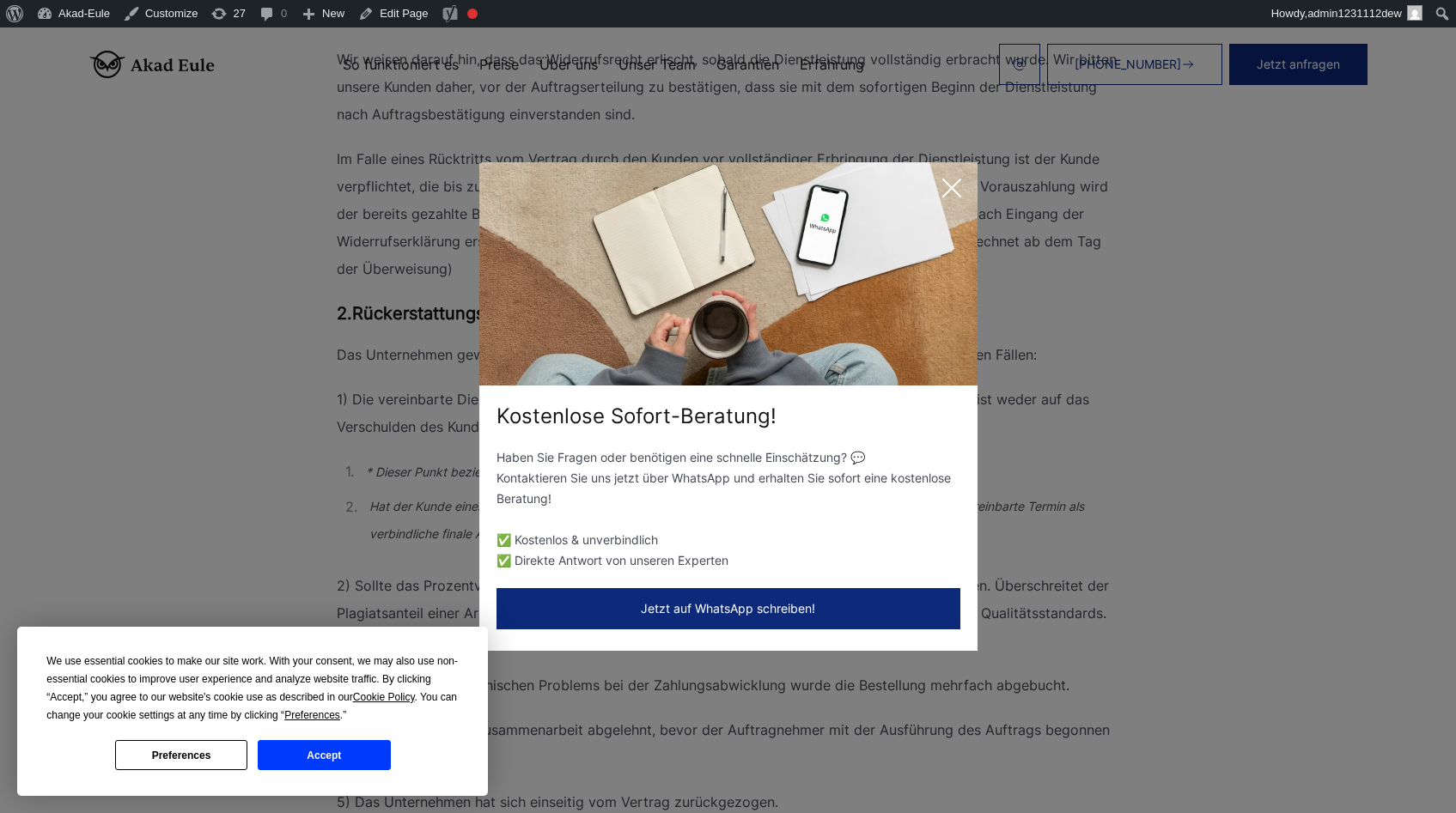
click at [949, 174] on icon at bounding box center [952, 188] width 34 height 34
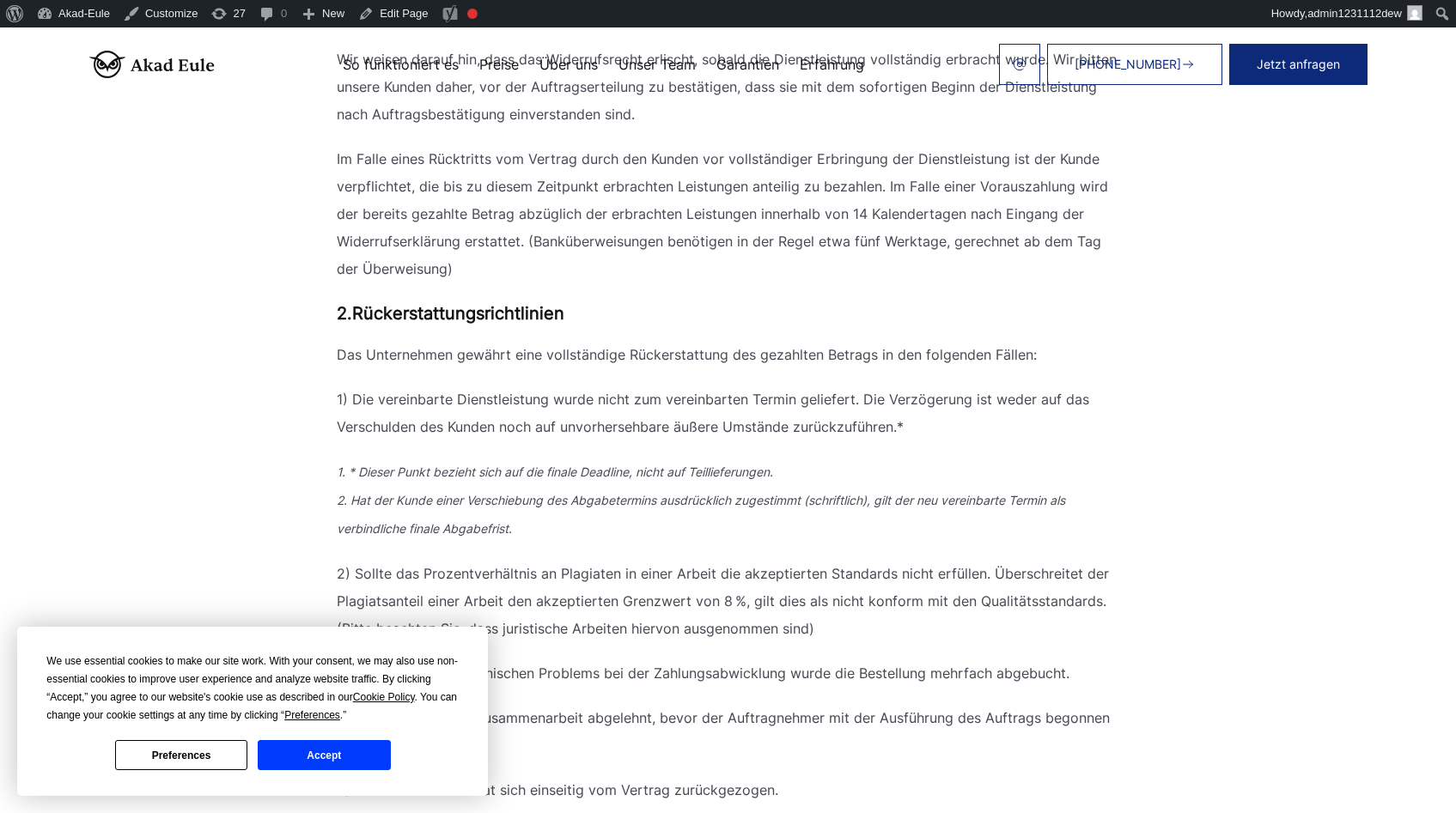
click at [314, 757] on button "Accept" at bounding box center [324, 755] width 133 height 30
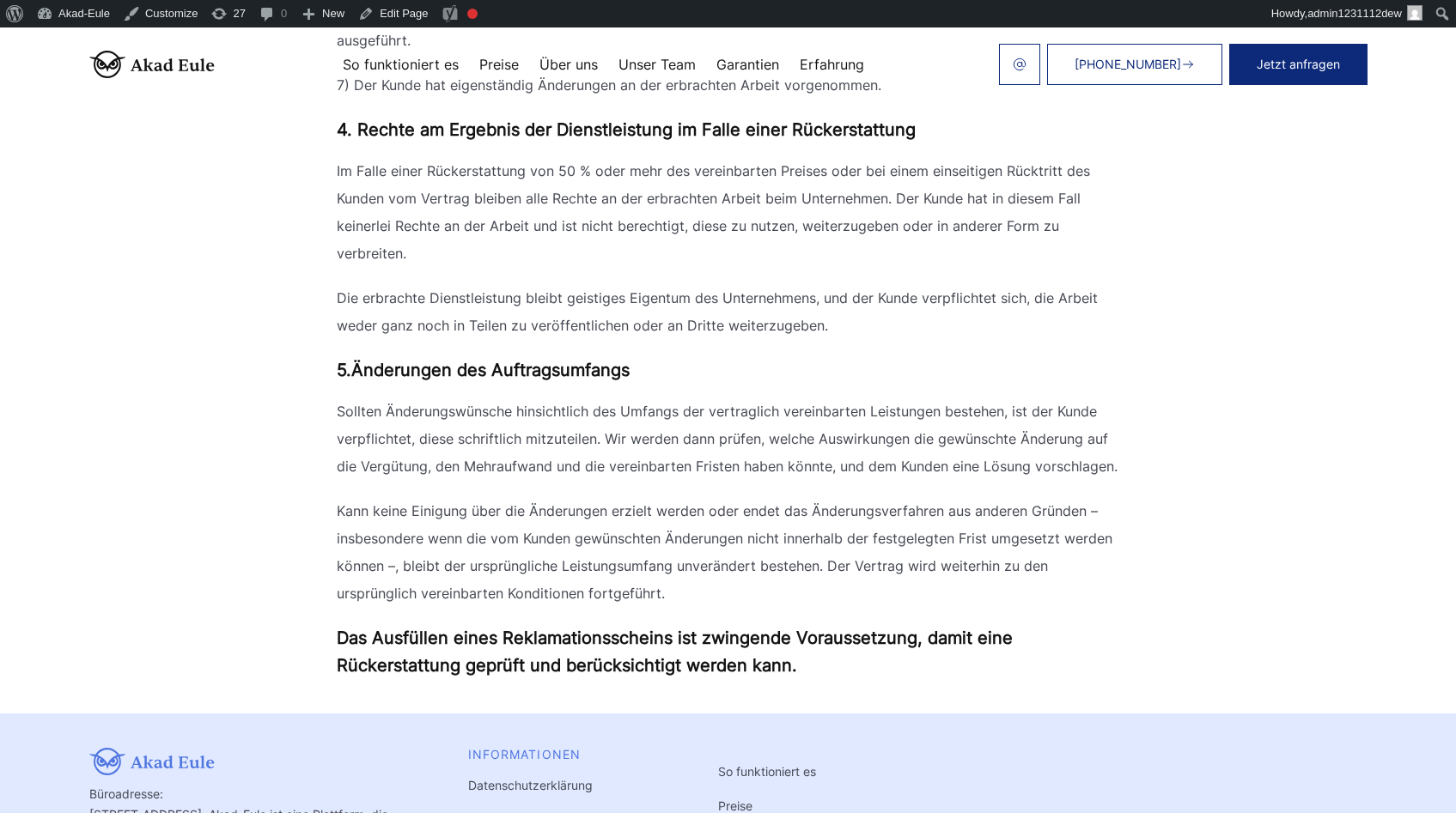
scroll to position [2078, 0]
